Goal: Transaction & Acquisition: Purchase product/service

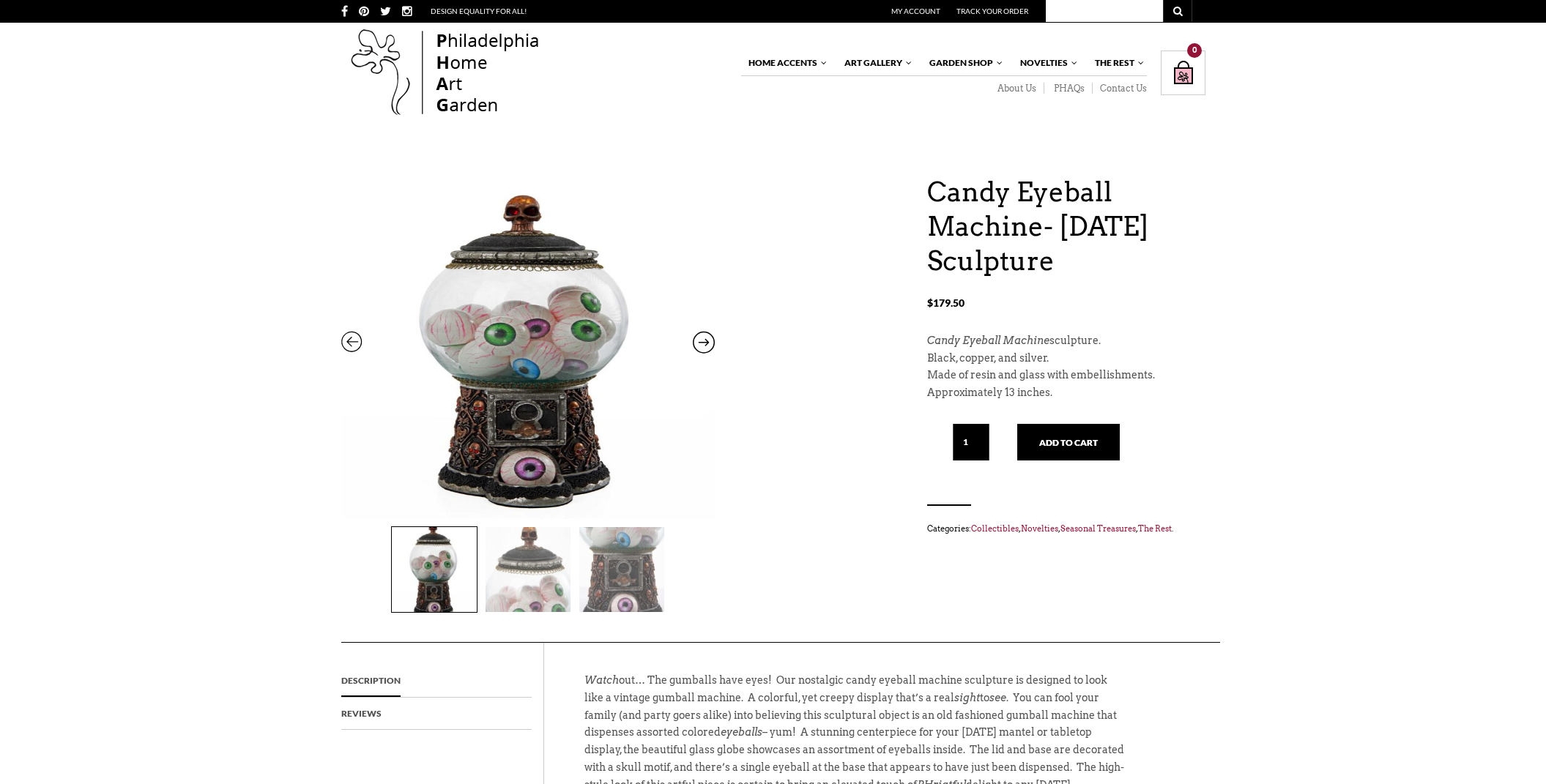
click at [519, 567] on img at bounding box center [527, 569] width 85 height 85
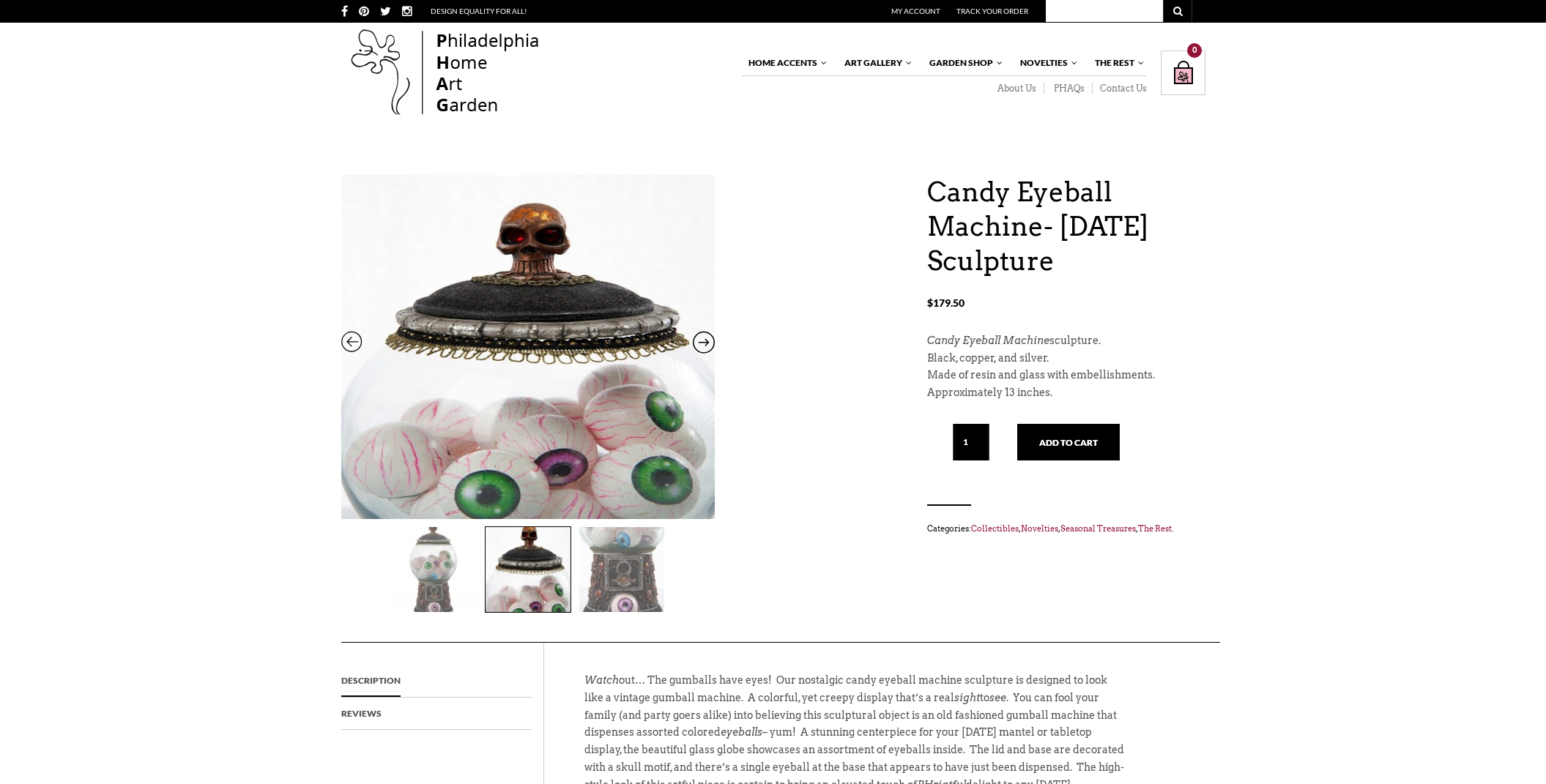
click at [626, 575] on img at bounding box center [621, 569] width 85 height 85
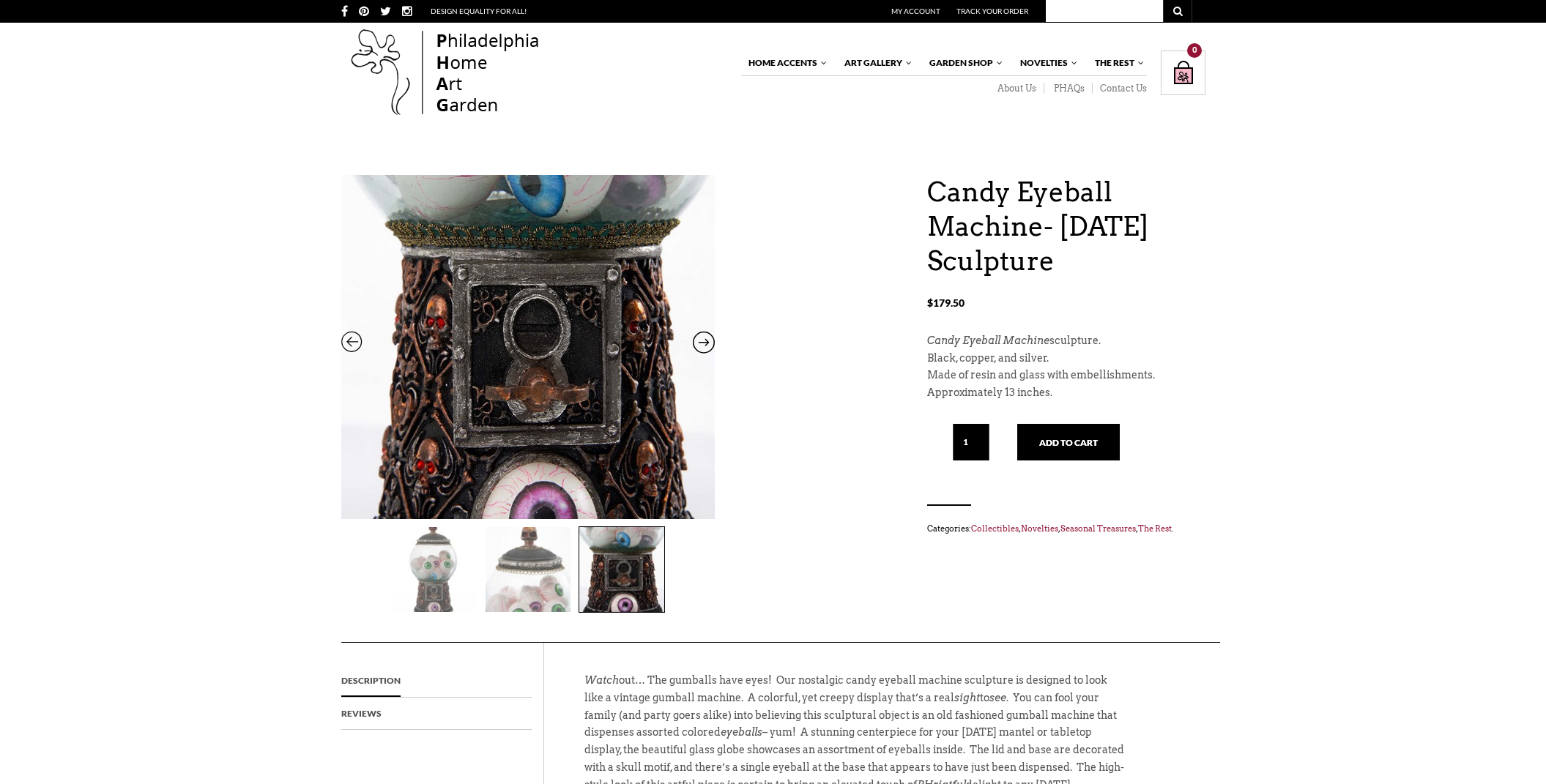
click at [461, 360] on img at bounding box center [528, 335] width 374 height 659
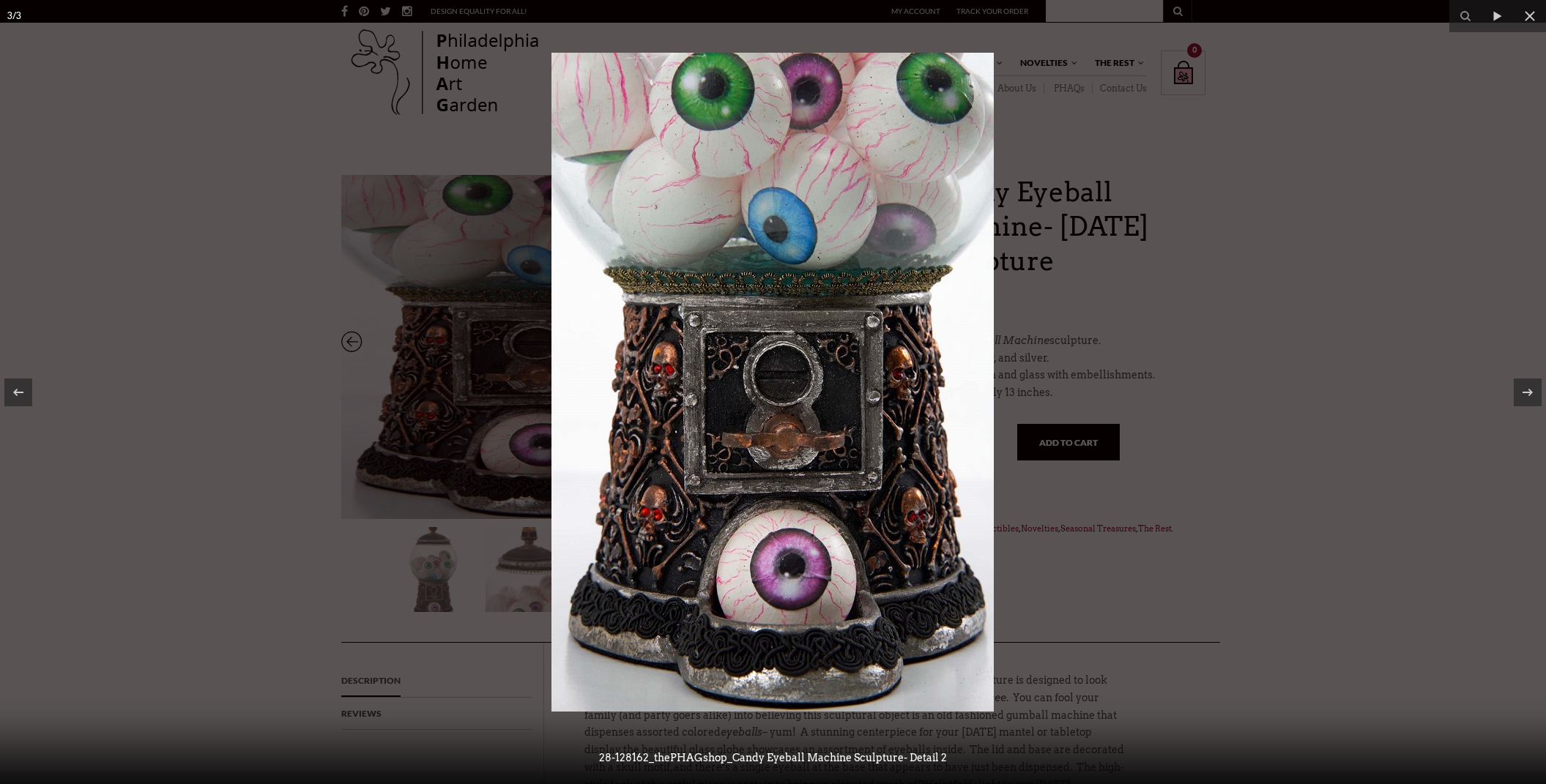
click at [432, 573] on div at bounding box center [773, 392] width 1546 height 784
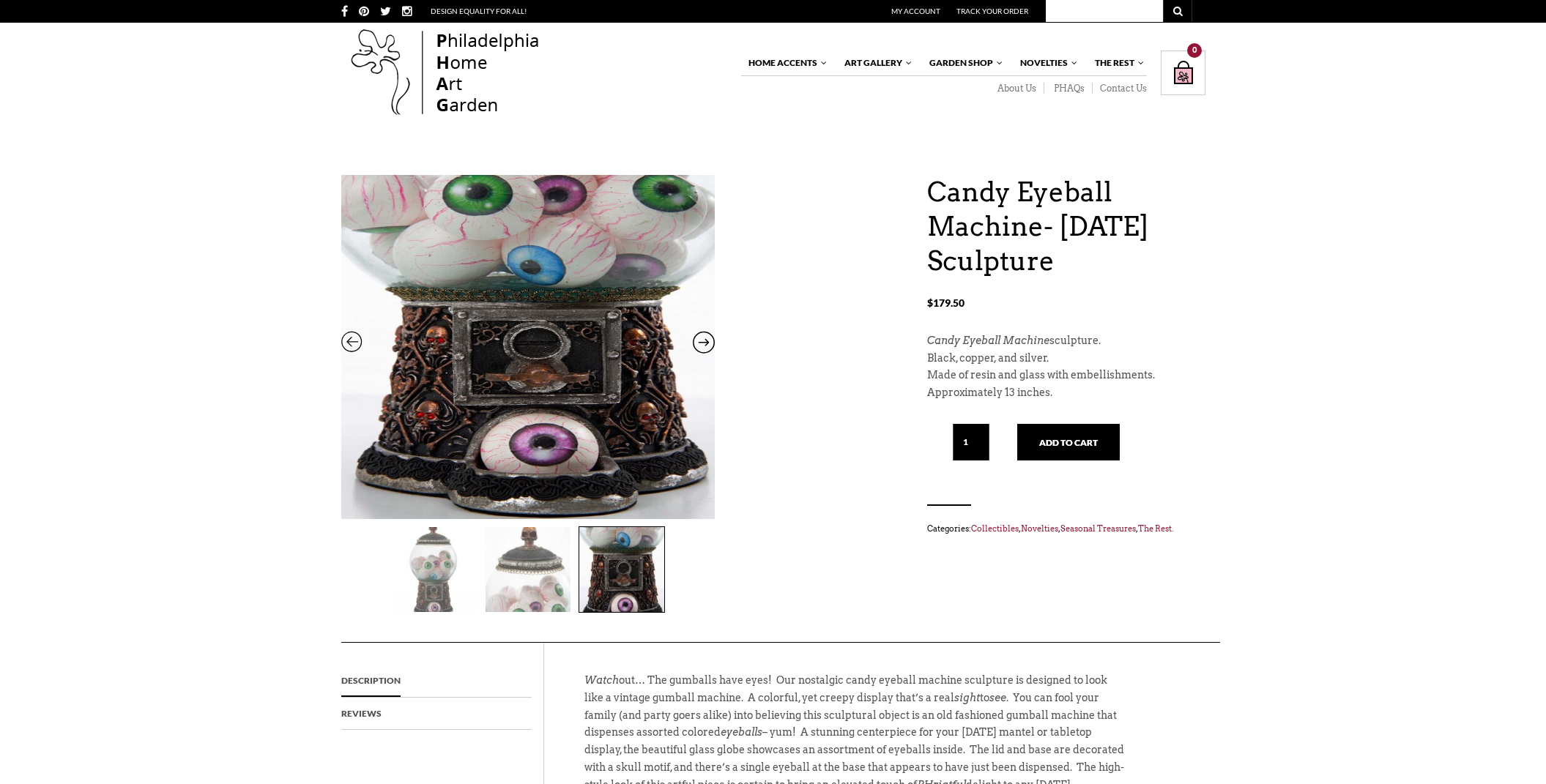
click at [435, 573] on img at bounding box center [434, 569] width 85 height 85
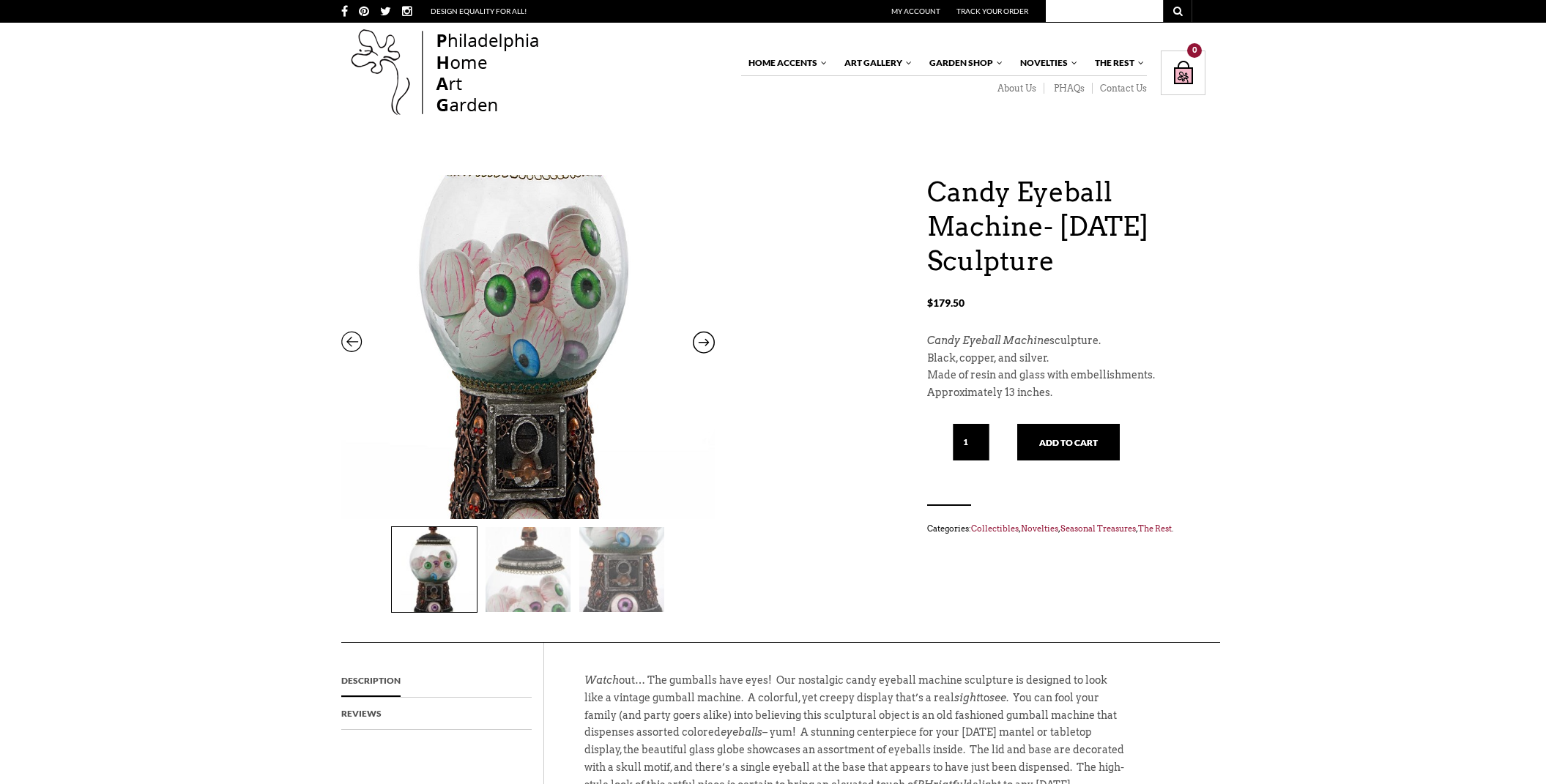
click at [536, 382] on img at bounding box center [528, 319] width 374 height 628
